Goal: Task Accomplishment & Management: Use online tool/utility

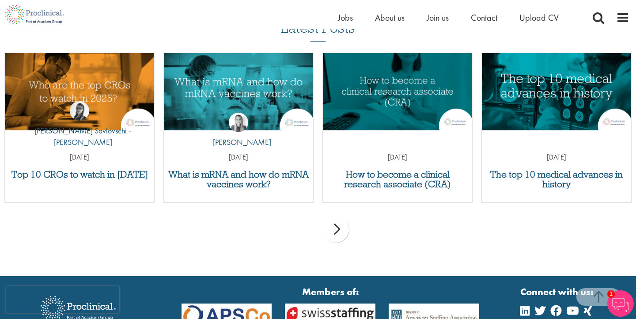
scroll to position [1414, 0]
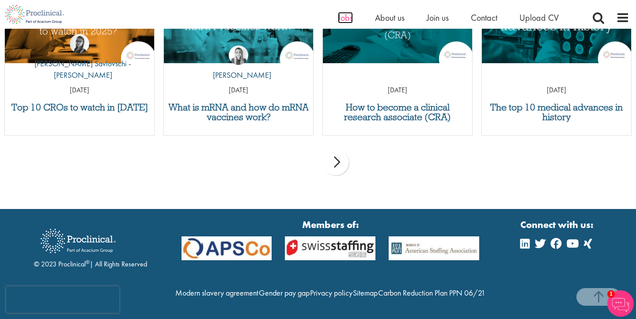
click at [348, 17] on span "Jobs" at bounding box center [345, 17] width 15 height 11
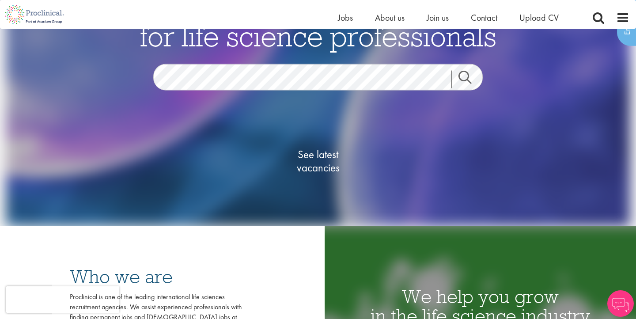
scroll to position [65, 0]
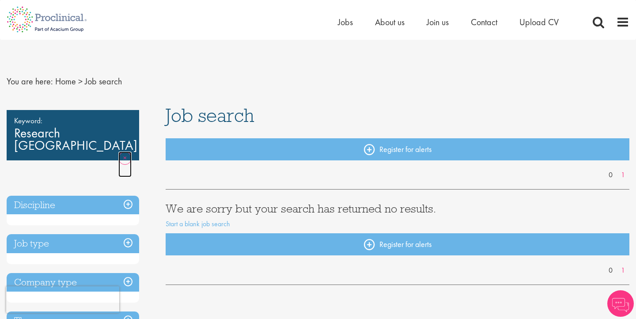
click at [131, 151] on link "Remove" at bounding box center [124, 164] width 13 height 26
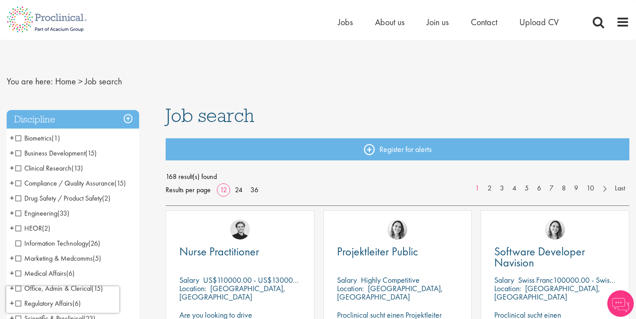
click at [128, 116] on h3 "Discipline" at bounding box center [73, 119] width 132 height 19
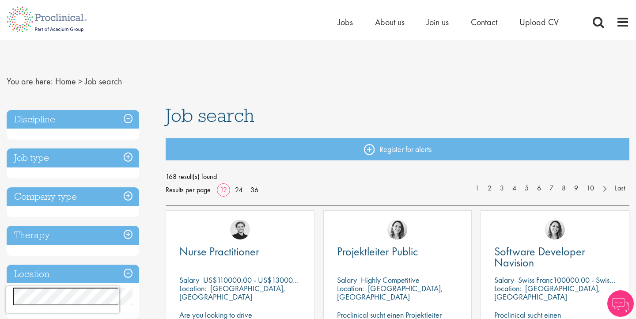
click at [128, 116] on h3 "Discipline" at bounding box center [73, 119] width 132 height 19
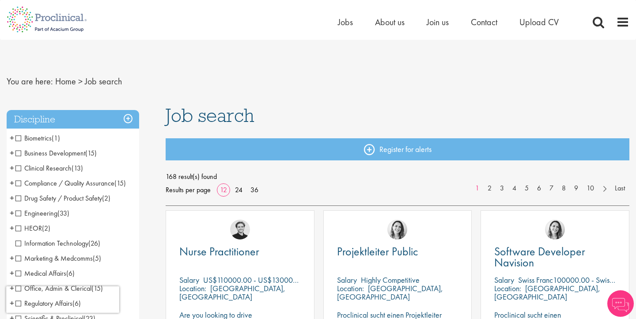
click at [19, 167] on span "Clinical Research" at bounding box center [43, 167] width 56 height 9
